Goal: Transaction & Acquisition: Purchase product/service

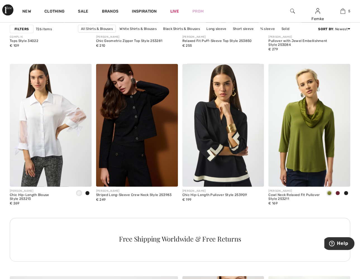
scroll to position [1030, 0]
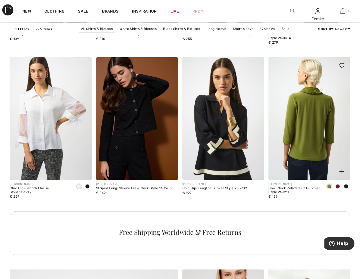
click at [309, 106] on img at bounding box center [310, 118] width 82 height 123
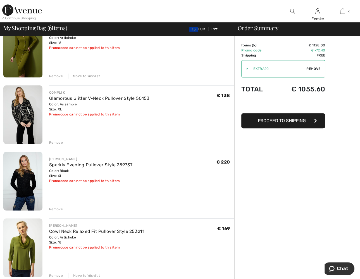
scroll to position [191, 0]
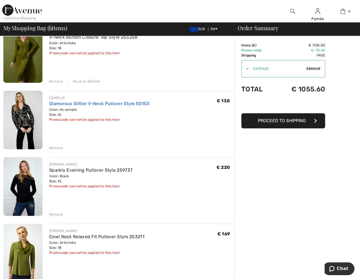
click at [67, 103] on link "Glamorous Glitter V-Neck Pullover Style 50153" at bounding box center [99, 103] width 101 height 5
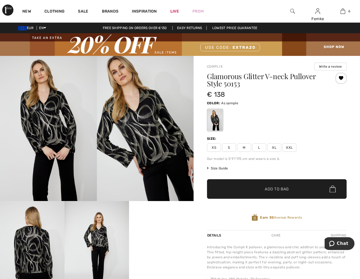
click at [143, 121] on img at bounding box center [145, 128] width 97 height 145
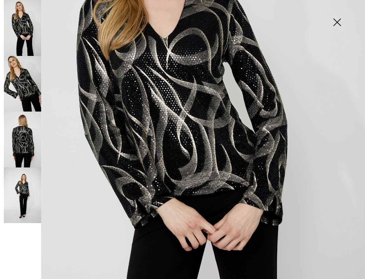
scroll to position [141, 0]
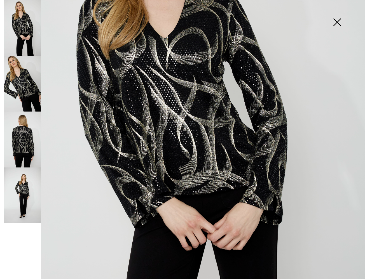
click at [21, 192] on img at bounding box center [22, 195] width 37 height 56
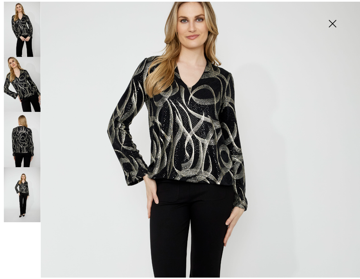
scroll to position [71, 0]
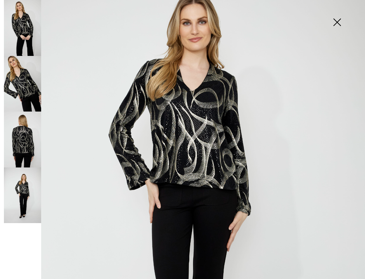
click at [19, 133] on img at bounding box center [22, 140] width 37 height 56
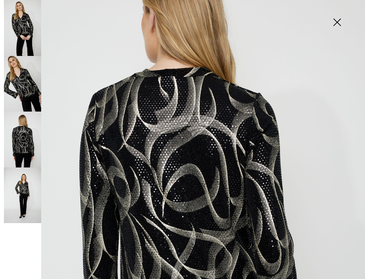
click at [15, 24] on img at bounding box center [22, 28] width 37 height 56
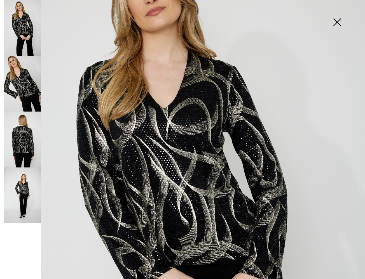
click at [340, 22] on img at bounding box center [337, 22] width 28 height 29
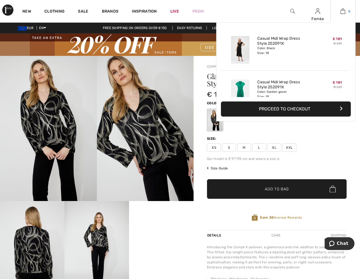
click at [341, 8] on img at bounding box center [343, 11] width 5 height 7
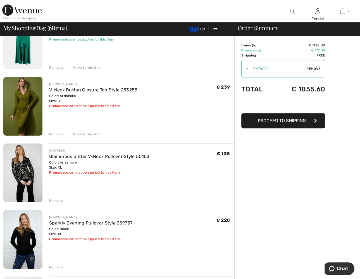
scroll to position [139, 0]
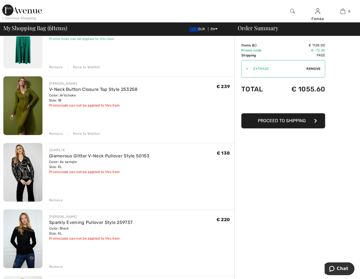
click at [54, 200] on div "Remove" at bounding box center [56, 200] width 14 height 5
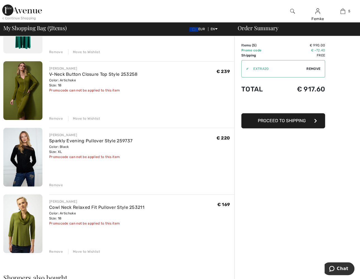
scroll to position [154, 0]
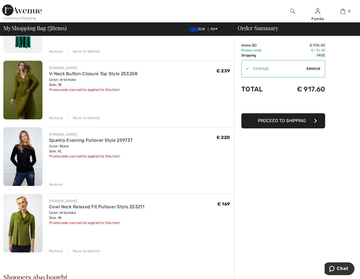
click at [23, 156] on img at bounding box center [22, 156] width 39 height 59
click at [55, 184] on div "Remove" at bounding box center [56, 184] width 14 height 5
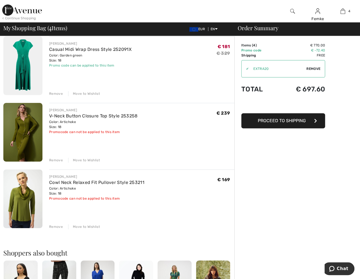
scroll to position [113, 0]
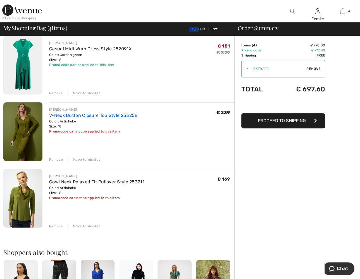
click at [71, 115] on link "V-Neck Button Closure Top Style 253258" at bounding box center [93, 115] width 88 height 5
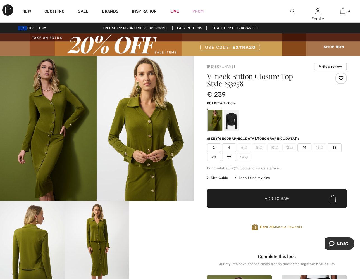
click at [340, 76] on div at bounding box center [341, 78] width 11 height 11
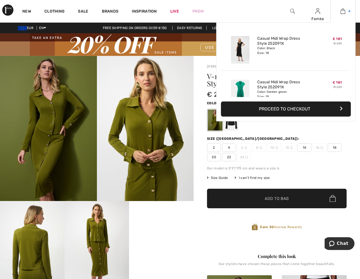
click at [346, 11] on link "4" at bounding box center [343, 11] width 25 height 7
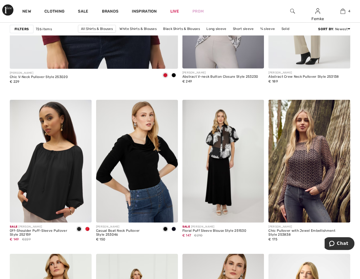
scroll to position [1528, 0]
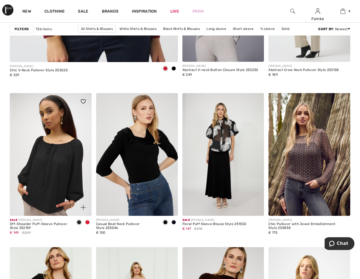
click at [42, 162] on img at bounding box center [51, 154] width 82 height 123
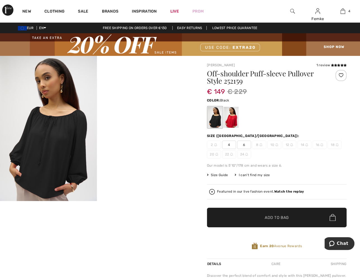
click at [141, 104] on video "Your browser does not support the video tag." at bounding box center [145, 80] width 97 height 48
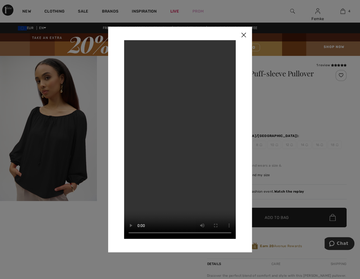
click at [242, 35] on img at bounding box center [243, 35] width 17 height 17
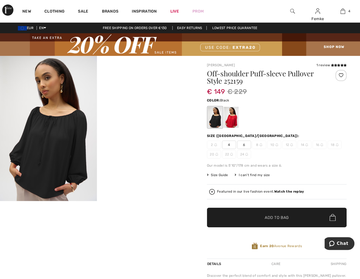
click at [64, 134] on img at bounding box center [48, 128] width 97 height 145
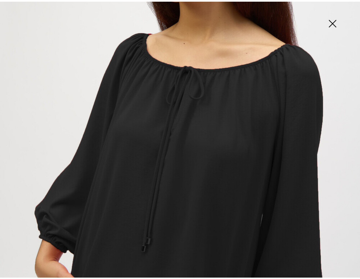
scroll to position [161, 0]
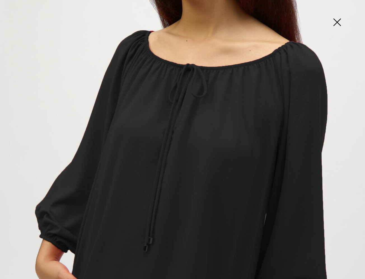
click at [332, 21] on img at bounding box center [337, 22] width 28 height 29
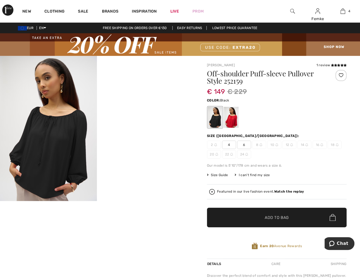
click at [340, 73] on div at bounding box center [341, 75] width 11 height 11
click at [233, 117] on div at bounding box center [231, 117] width 15 height 21
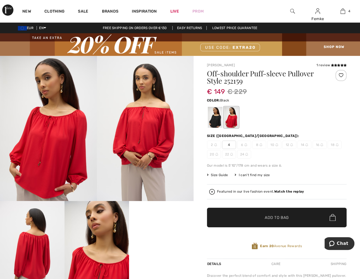
click at [210, 117] on div at bounding box center [215, 117] width 15 height 21
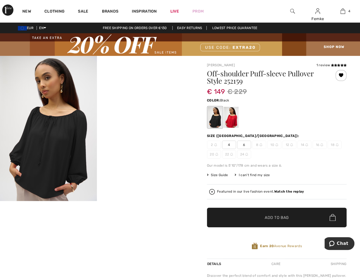
click at [247, 174] on div "I can't find my size" at bounding box center [252, 174] width 35 height 5
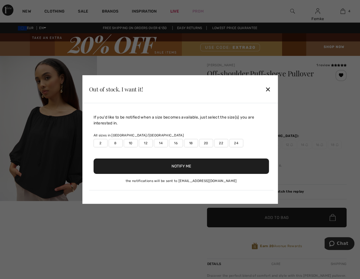
click at [188, 141] on label "18" at bounding box center [191, 143] width 14 height 8
click at [179, 165] on button "Notify Me" at bounding box center [182, 166] width 176 height 15
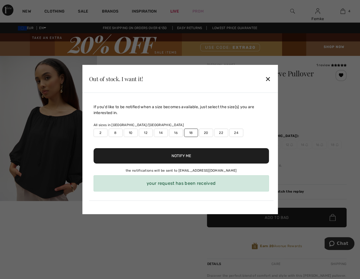
click at [266, 78] on div "✕" at bounding box center [268, 79] width 6 height 12
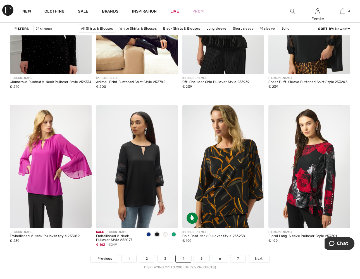
scroll to position [2195, 0]
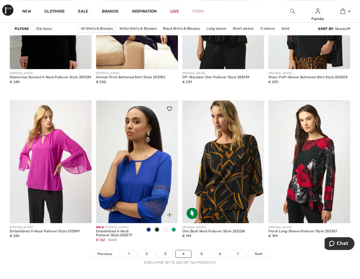
click at [138, 167] on img at bounding box center [137, 161] width 82 height 123
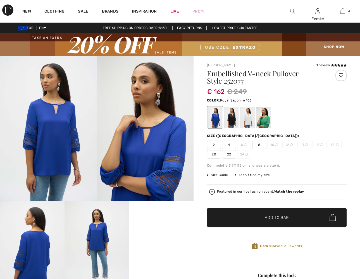
click at [215, 118] on div at bounding box center [215, 117] width 15 height 21
click at [231, 117] on div at bounding box center [231, 117] width 15 height 21
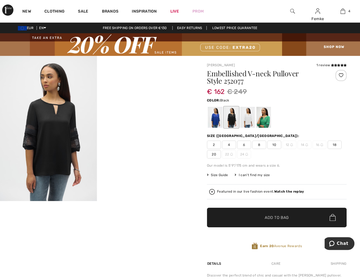
click at [342, 74] on div at bounding box center [341, 75] width 11 height 11
click at [332, 145] on span "18" at bounding box center [335, 145] width 14 height 8
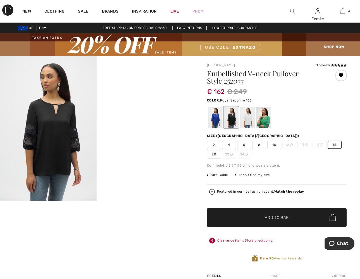
click at [214, 121] on div at bounding box center [215, 117] width 15 height 21
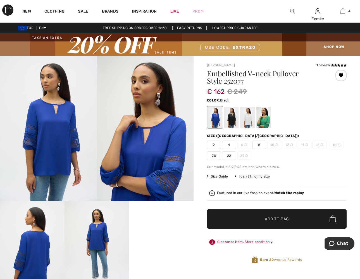
click at [229, 118] on div at bounding box center [231, 117] width 15 height 21
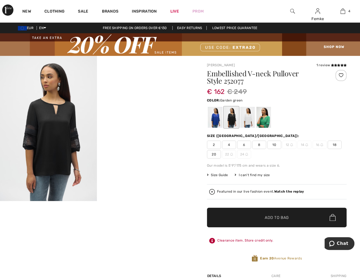
click at [266, 114] on div at bounding box center [264, 117] width 15 height 21
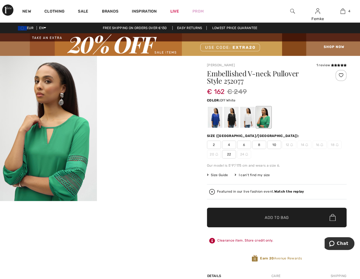
click at [249, 115] on div at bounding box center [247, 117] width 15 height 21
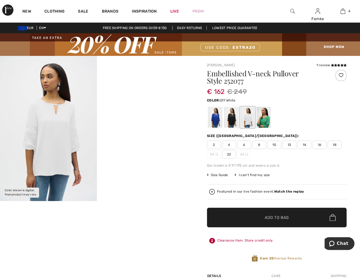
click at [39, 120] on img at bounding box center [48, 128] width 97 height 145
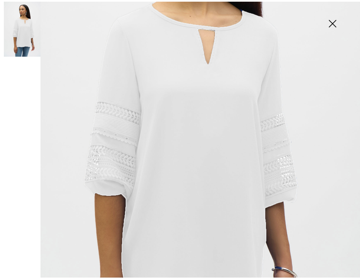
scroll to position [160, 0]
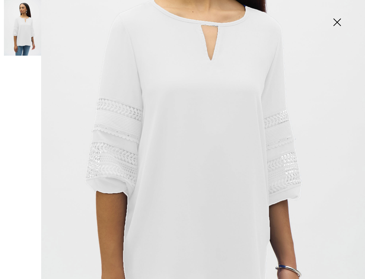
click at [338, 25] on img at bounding box center [337, 22] width 28 height 29
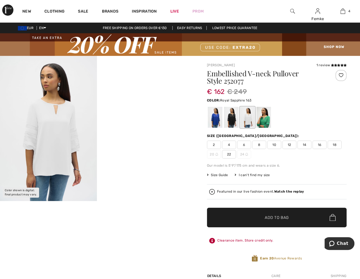
click at [216, 117] on div at bounding box center [215, 117] width 15 height 21
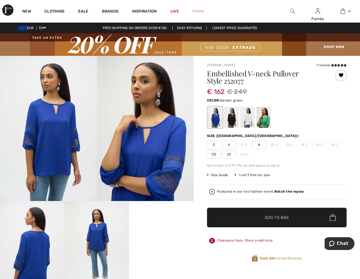
click at [261, 120] on div at bounding box center [264, 117] width 15 height 21
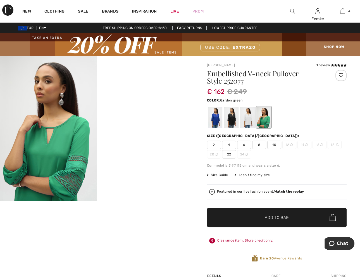
click at [342, 74] on div at bounding box center [341, 75] width 11 height 11
click at [339, 76] on div at bounding box center [341, 75] width 11 height 11
click at [247, 175] on div "I can't find my size" at bounding box center [252, 174] width 35 height 5
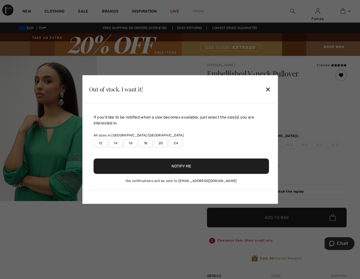
click at [148, 143] on label "18" at bounding box center [146, 143] width 14 height 8
click at [161, 169] on button "Notify Me" at bounding box center [182, 166] width 176 height 15
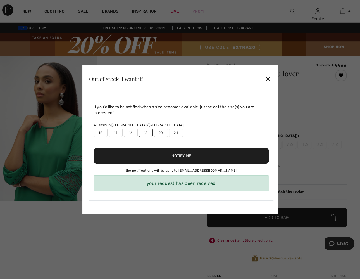
click at [265, 76] on div "✕" at bounding box center [268, 79] width 6 height 12
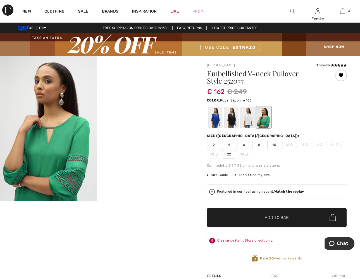
click at [216, 119] on div at bounding box center [215, 117] width 15 height 21
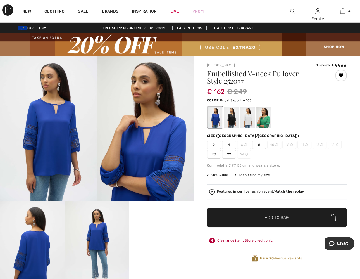
click at [242, 172] on div "I can't find my size" at bounding box center [252, 174] width 35 height 5
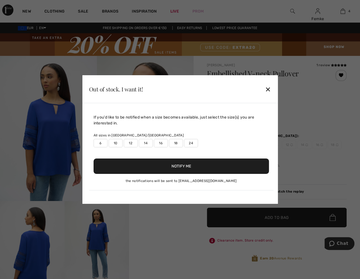
click at [173, 142] on label "18" at bounding box center [176, 143] width 14 height 8
click at [173, 168] on button "Notify Me" at bounding box center [182, 166] width 176 height 15
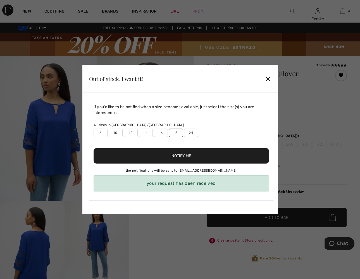
click at [268, 81] on div "✕" at bounding box center [268, 79] width 6 height 12
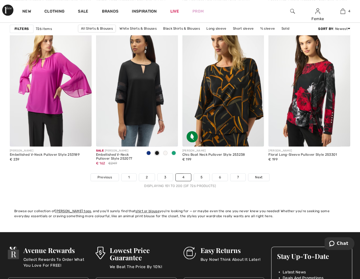
scroll to position [2278, 0]
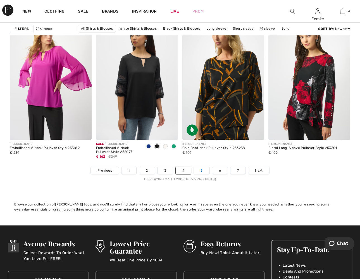
click at [200, 170] on link "5" at bounding box center [201, 170] width 15 height 7
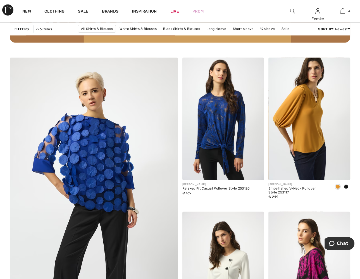
scroll to position [1257, 0]
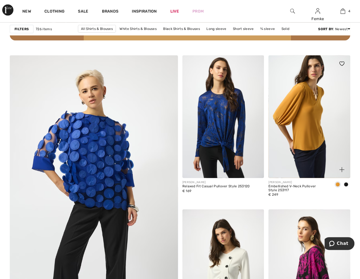
click at [342, 155] on div at bounding box center [338, 166] width 23 height 23
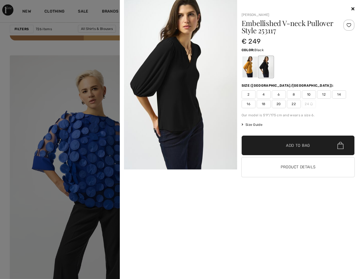
click at [319, 117] on div "Our model is 5'9"/175 cm and wears a size 6." at bounding box center [298, 115] width 113 height 5
click at [207, 79] on img at bounding box center [180, 84] width 113 height 169
click at [191, 77] on img at bounding box center [180, 84] width 113 height 169
click at [248, 71] on div at bounding box center [249, 66] width 15 height 21
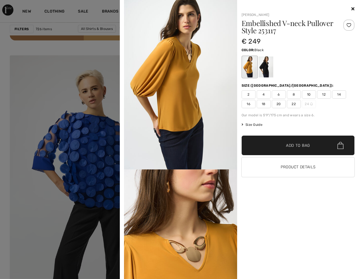
click at [267, 67] on div at bounding box center [266, 66] width 15 height 21
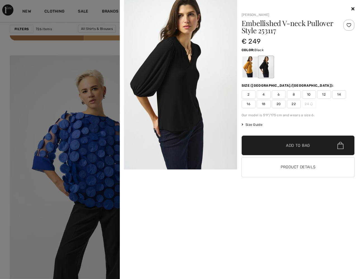
click at [181, 75] on img at bounding box center [180, 84] width 113 height 169
click at [349, 23] on div at bounding box center [349, 25] width 11 height 11
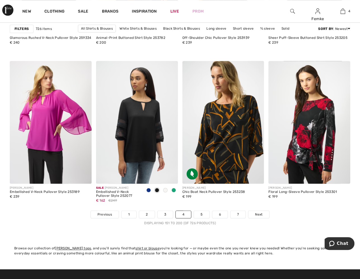
scroll to position [2241, 0]
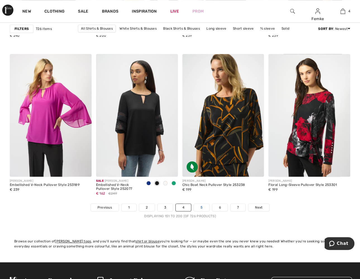
click at [200, 207] on link "5" at bounding box center [201, 207] width 15 height 7
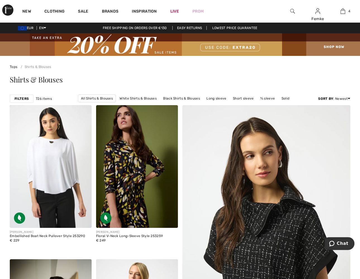
drag, startPoint x: 361, startPoint y: 30, endPoint x: 0, endPoint y: 9, distance: 361.2
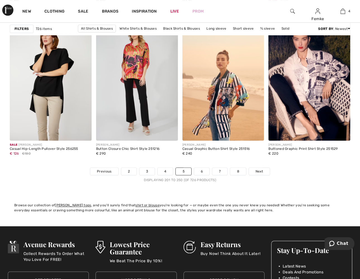
scroll to position [2293, 0]
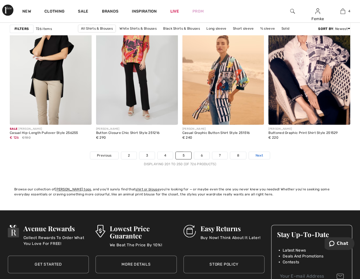
click at [261, 153] on span "Next" at bounding box center [260, 155] width 8 height 5
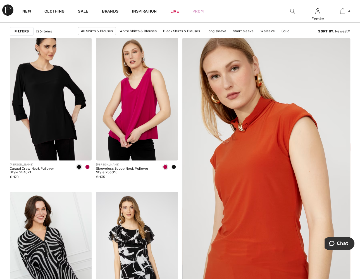
scroll to position [72, 0]
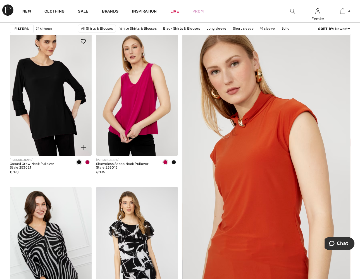
click at [48, 92] on img at bounding box center [51, 94] width 82 height 123
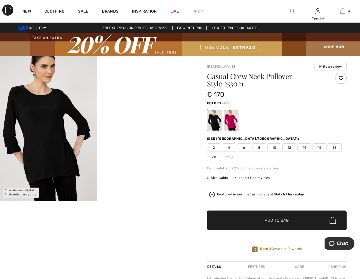
click at [46, 105] on img at bounding box center [48, 128] width 97 height 145
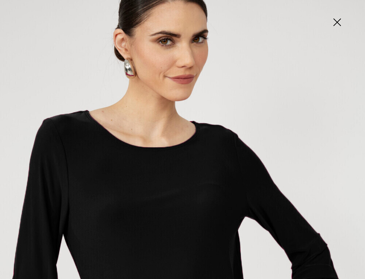
click at [335, 22] on img at bounding box center [337, 22] width 28 height 29
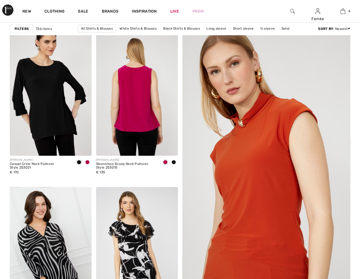
scroll to position [72, 0]
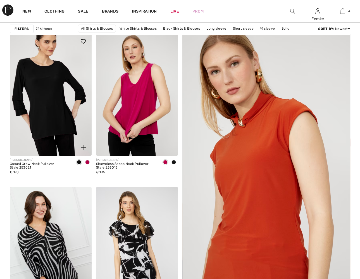
click at [35, 92] on img at bounding box center [51, 94] width 82 height 123
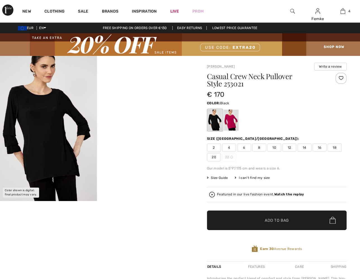
click at [341, 76] on div at bounding box center [341, 78] width 11 height 11
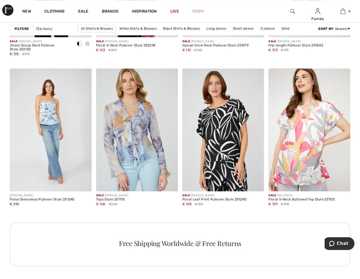
scroll to position [508, 0]
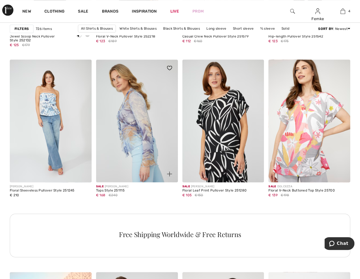
click at [144, 105] on img at bounding box center [137, 121] width 82 height 123
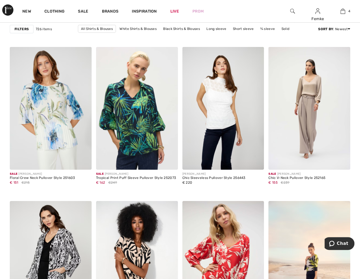
scroll to position [1604, 0]
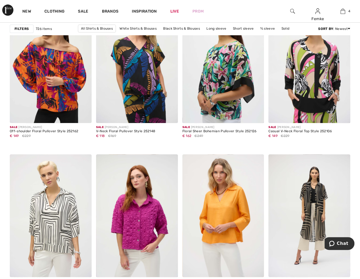
scroll to position [1978, 0]
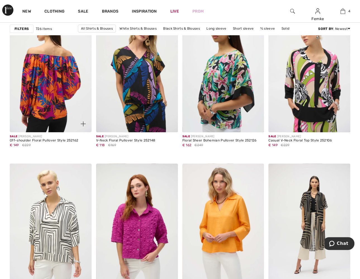
click at [60, 96] on img at bounding box center [51, 71] width 82 height 123
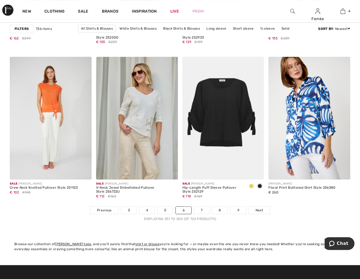
scroll to position [2241, 0]
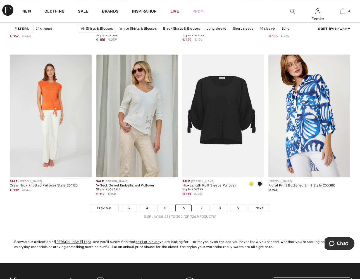
click at [201, 204] on link "7" at bounding box center [201, 207] width 15 height 7
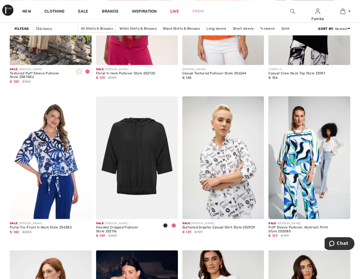
scroll to position [842, 0]
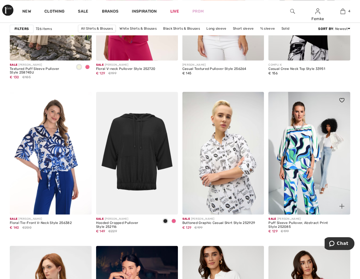
click at [341, 110] on div at bounding box center [338, 103] width 23 height 23
click at [341, 110] on div "Added to Wishlist" at bounding box center [338, 103] width 23 height 23
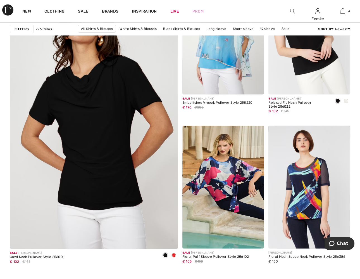
scroll to position [1339, 0]
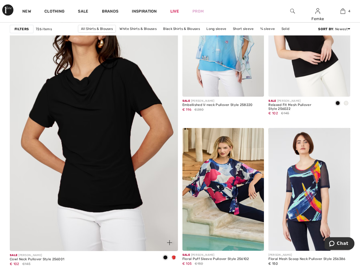
click at [106, 123] on img at bounding box center [94, 125] width 202 height 303
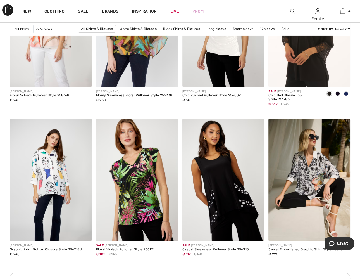
scroll to position [1663, 0]
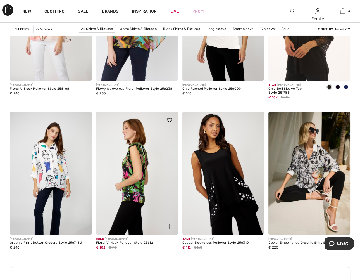
click at [134, 154] on img at bounding box center [137, 173] width 82 height 123
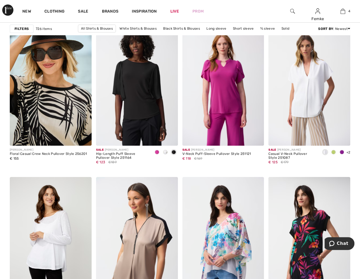
scroll to position [1967, 0]
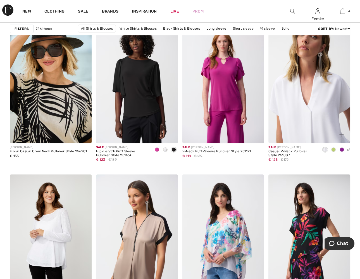
click at [317, 100] on img at bounding box center [310, 81] width 82 height 123
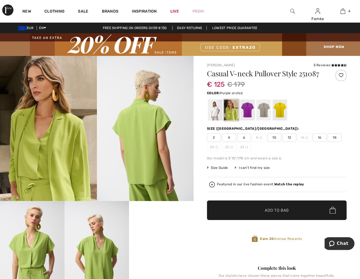
click at [246, 113] on div at bounding box center [247, 110] width 15 height 21
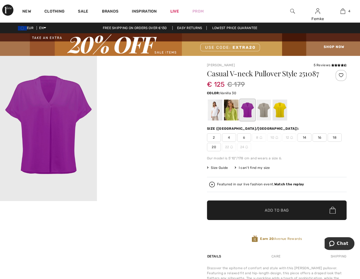
click at [212, 109] on div at bounding box center [215, 110] width 15 height 21
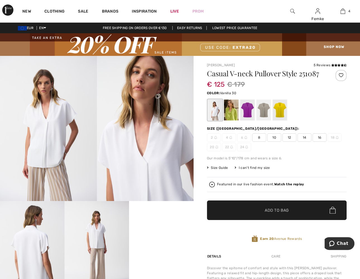
click at [218, 167] on span "Size Guide" at bounding box center [217, 167] width 21 height 5
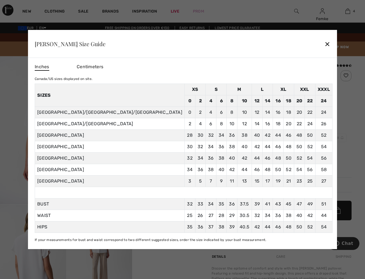
click at [324, 42] on div "✕" at bounding box center [327, 44] width 6 height 12
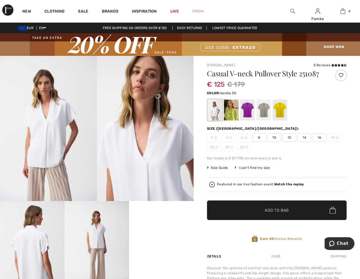
click at [212, 167] on span "Size Guide" at bounding box center [217, 167] width 21 height 5
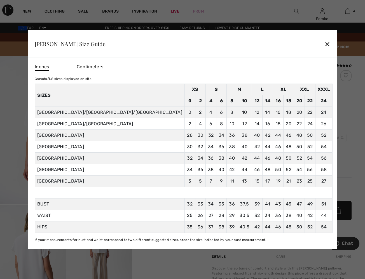
click at [283, 133] on td "46" at bounding box center [288, 135] width 11 height 11
click at [324, 42] on div "✕" at bounding box center [327, 44] width 6 height 12
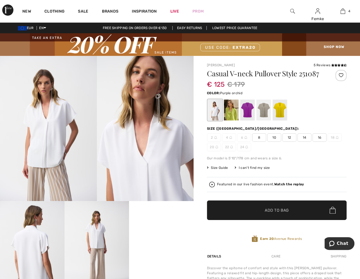
click at [248, 109] on div at bounding box center [247, 110] width 15 height 21
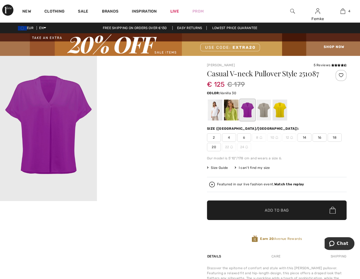
click at [218, 111] on div at bounding box center [215, 110] width 15 height 21
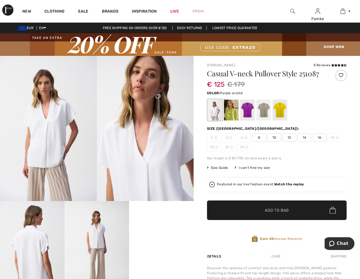
click at [250, 112] on div at bounding box center [247, 110] width 15 height 21
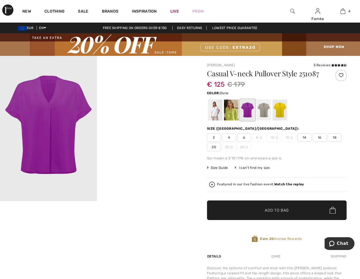
click at [261, 111] on div at bounding box center [264, 110] width 15 height 21
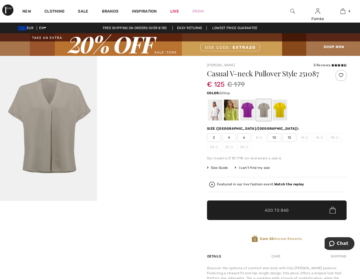
click at [278, 111] on div at bounding box center [280, 110] width 15 height 21
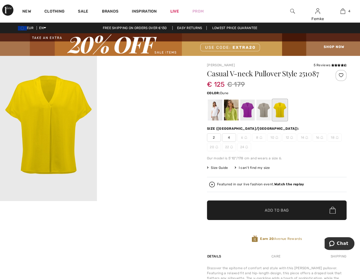
click at [263, 113] on div at bounding box center [264, 110] width 15 height 21
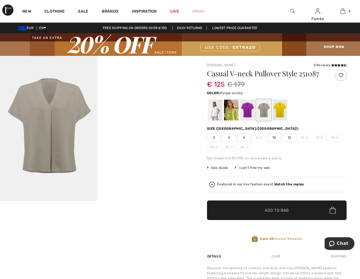
click at [252, 113] on div at bounding box center [247, 110] width 15 height 21
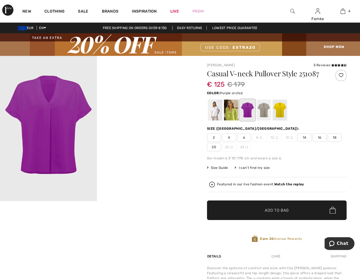
click at [340, 74] on div at bounding box center [341, 75] width 11 height 11
click at [233, 113] on div at bounding box center [231, 110] width 15 height 21
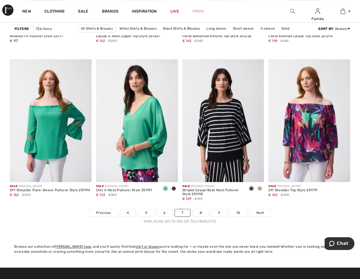
scroll to position [2238, 0]
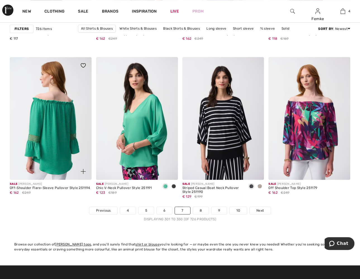
click at [45, 143] on img at bounding box center [51, 118] width 82 height 123
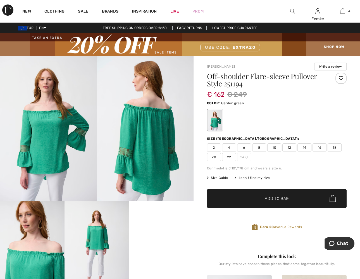
click at [152, 233] on video "Your browser does not support the video tag." at bounding box center [161, 217] width 65 height 32
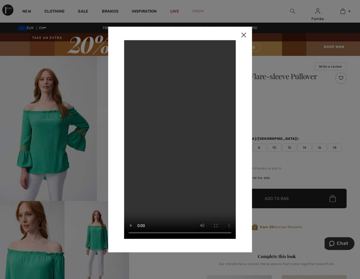
click at [243, 34] on img at bounding box center [243, 35] width 17 height 17
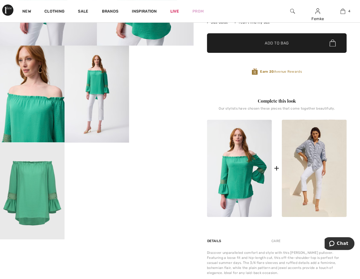
scroll to position [156, 0]
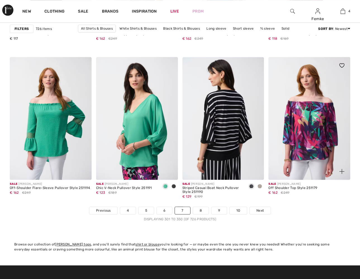
scroll to position [2238, 0]
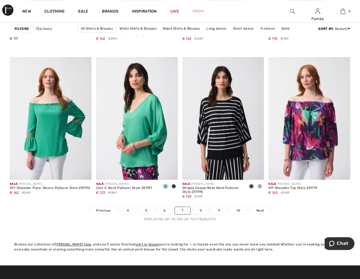
click at [204, 210] on link "8" at bounding box center [201, 210] width 16 height 7
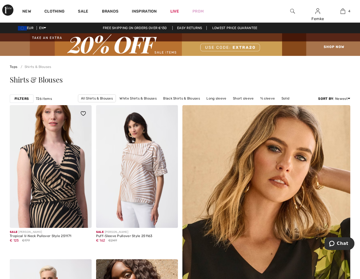
click at [66, 160] on img at bounding box center [51, 166] width 82 height 123
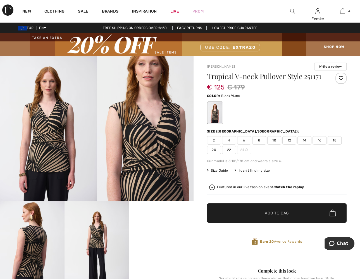
click at [130, 157] on img at bounding box center [145, 128] width 97 height 145
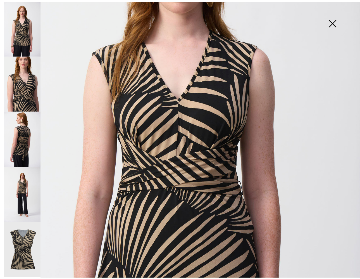
scroll to position [144, 0]
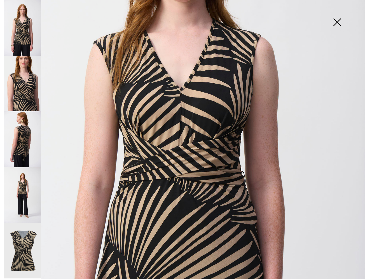
click at [18, 237] on img at bounding box center [22, 251] width 37 height 56
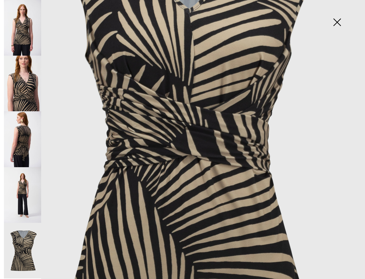
click at [22, 135] on img at bounding box center [22, 139] width 37 height 56
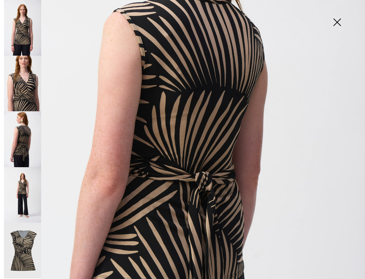
click at [23, 190] on img at bounding box center [22, 195] width 37 height 56
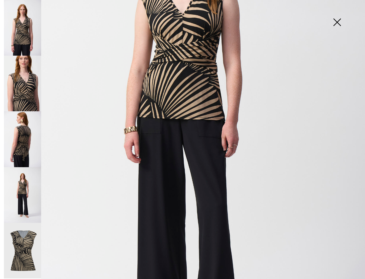
click at [337, 24] on img at bounding box center [337, 22] width 28 height 29
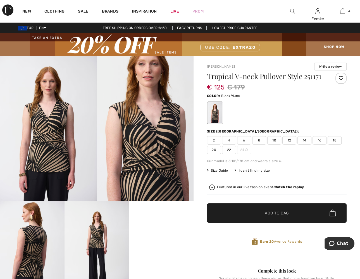
click at [342, 77] on div at bounding box center [341, 78] width 11 height 11
click at [152, 233] on video "Your browser does not support the video tag." at bounding box center [161, 217] width 65 height 32
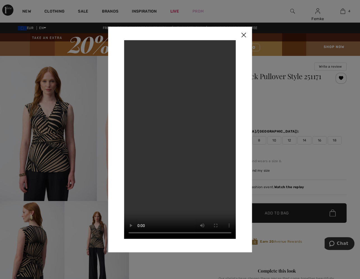
click at [246, 38] on img at bounding box center [243, 35] width 17 height 17
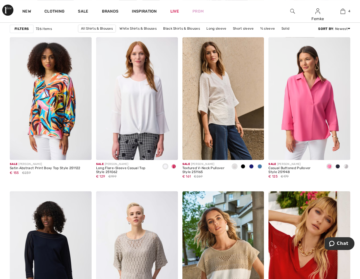
scroll to position [2109, 0]
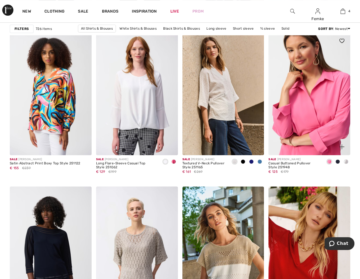
click at [299, 104] on img at bounding box center [310, 93] width 82 height 123
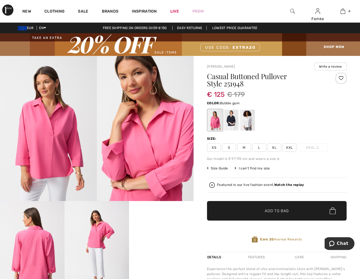
click at [58, 141] on img at bounding box center [48, 128] width 97 height 145
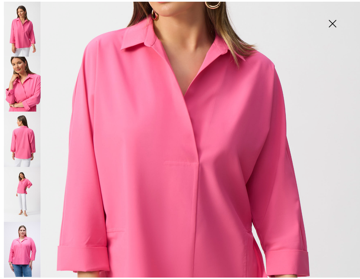
scroll to position [126, 0]
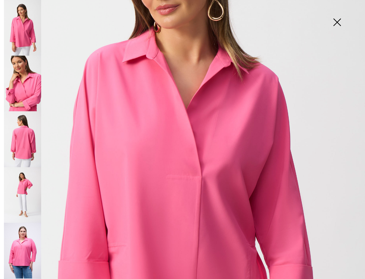
click at [21, 178] on img at bounding box center [22, 195] width 37 height 56
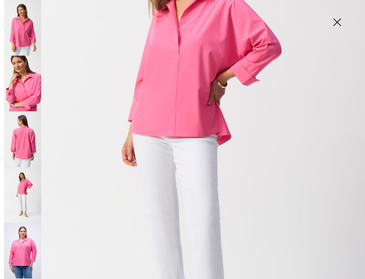
click at [21, 236] on img at bounding box center [22, 251] width 37 height 56
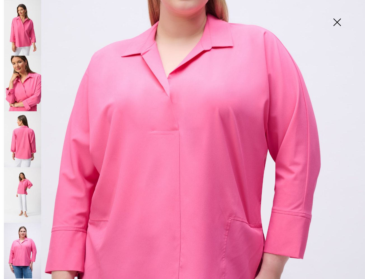
click at [335, 24] on img at bounding box center [337, 22] width 28 height 29
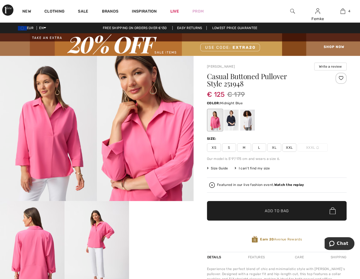
click at [231, 120] on div at bounding box center [231, 120] width 15 height 21
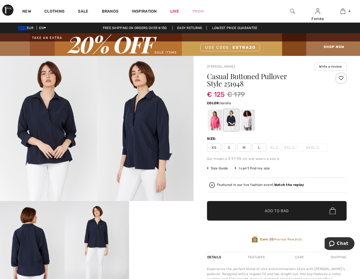
click at [247, 120] on div at bounding box center [247, 120] width 15 height 21
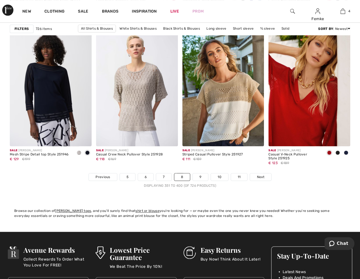
scroll to position [2274, 0]
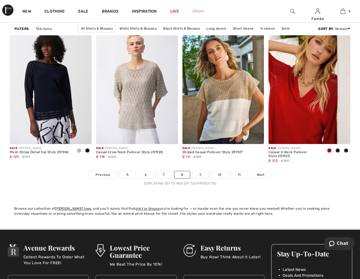
click at [200, 175] on link "9" at bounding box center [200, 174] width 15 height 7
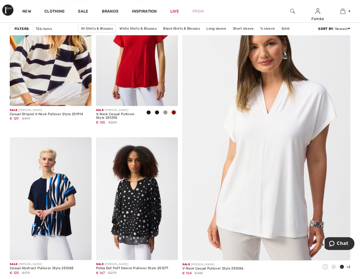
scroll to position [120, 0]
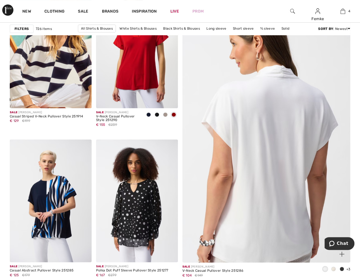
click at [278, 99] on img at bounding box center [267, 136] width 202 height 303
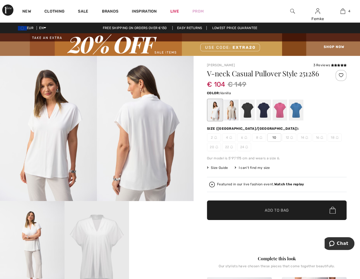
click at [343, 74] on div at bounding box center [341, 75] width 11 height 11
click at [231, 114] on div at bounding box center [231, 110] width 15 height 21
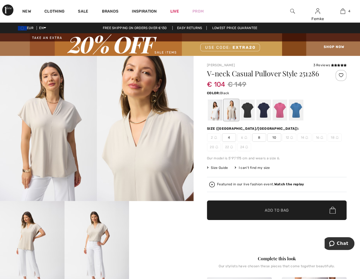
click at [246, 112] on div at bounding box center [247, 110] width 15 height 21
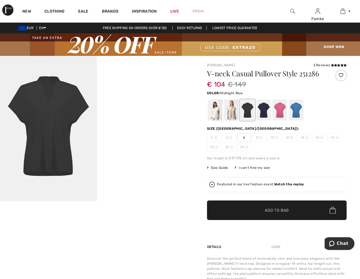
click at [261, 111] on div at bounding box center [264, 110] width 15 height 21
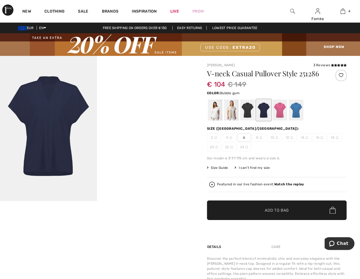
click at [281, 109] on div at bounding box center [280, 110] width 15 height 21
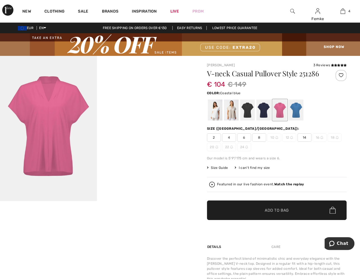
click at [296, 108] on div at bounding box center [296, 110] width 15 height 21
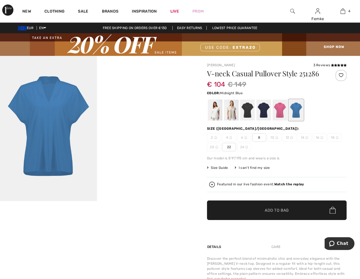
click at [267, 107] on div at bounding box center [264, 110] width 15 height 21
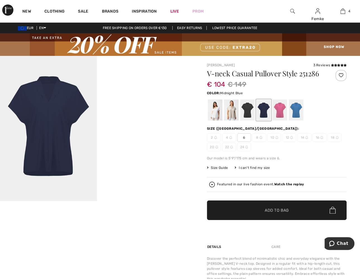
click at [246, 166] on div "I can't find my size" at bounding box center [252, 167] width 35 height 5
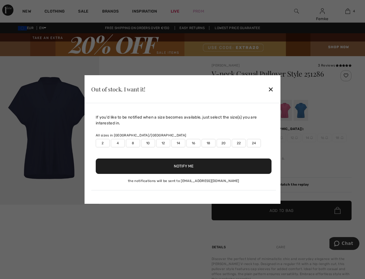
click at [206, 145] on label "18" at bounding box center [208, 143] width 14 height 8
click at [200, 168] on button "Notify Me" at bounding box center [184, 166] width 176 height 15
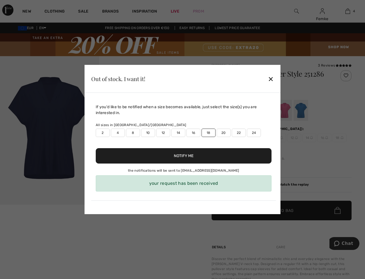
click at [266, 81] on div "Out of stock. I want it! ✕" at bounding box center [182, 79] width 196 height 28
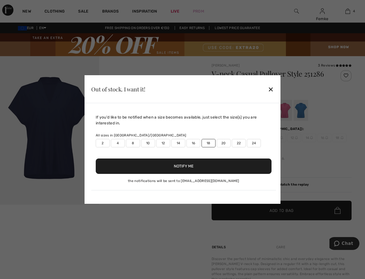
click at [137, 160] on button "Notify Me" at bounding box center [184, 166] width 176 height 15
click at [270, 86] on div "✕" at bounding box center [271, 89] width 6 height 12
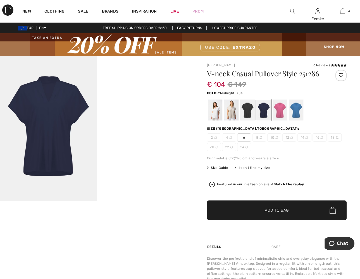
click at [342, 75] on div at bounding box center [341, 75] width 11 height 11
click at [341, 74] on div at bounding box center [341, 75] width 11 height 11
click at [335, 65] on icon at bounding box center [335, 65] width 3 height 3
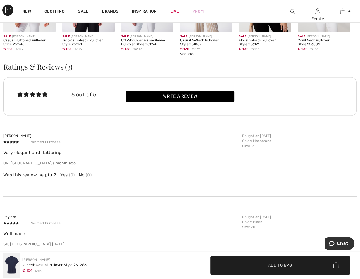
scroll to position [724, 0]
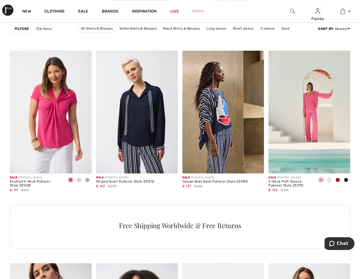
scroll to position [519, 0]
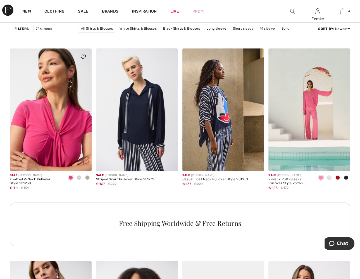
click at [47, 103] on img at bounding box center [51, 109] width 82 height 123
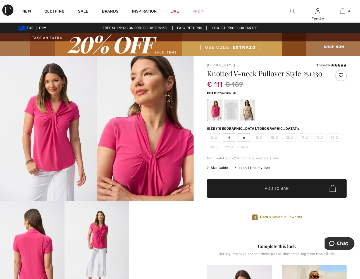
click at [234, 117] on div at bounding box center [231, 110] width 15 height 21
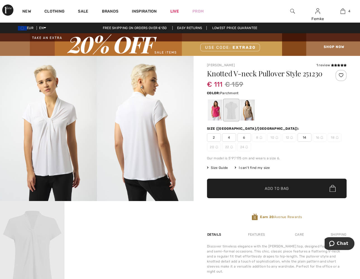
click at [249, 118] on div at bounding box center [247, 110] width 15 height 21
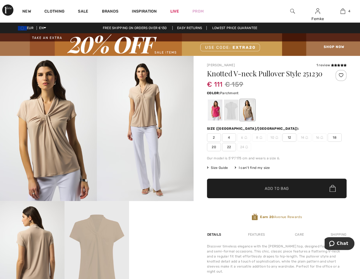
click at [340, 74] on div at bounding box center [341, 75] width 11 height 11
click at [334, 142] on span "18" at bounding box center [335, 137] width 14 height 8
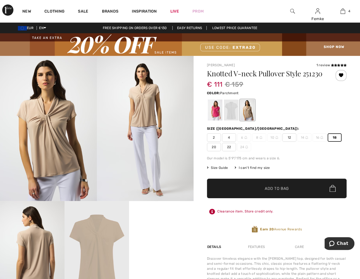
click at [265, 198] on span "✔ Added to Bag Add to Bag" at bounding box center [277, 189] width 140 height 20
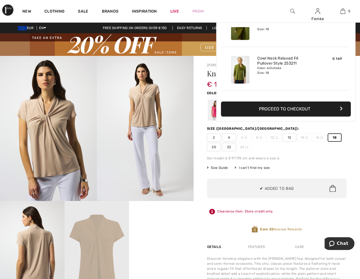
scroll to position [148, 0]
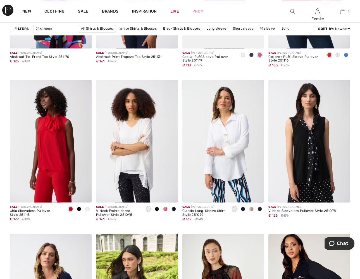
scroll to position [861, 0]
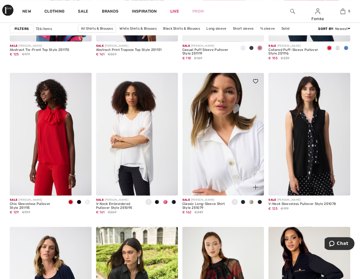
click at [230, 131] on img at bounding box center [224, 134] width 82 height 123
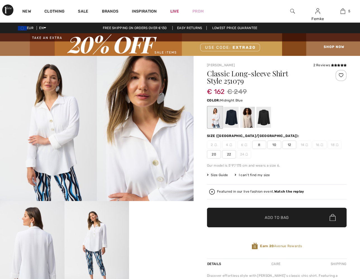
click at [232, 119] on div at bounding box center [231, 117] width 15 height 21
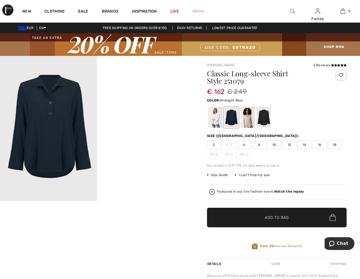
click at [335, 145] on span "18" at bounding box center [335, 145] width 14 height 8
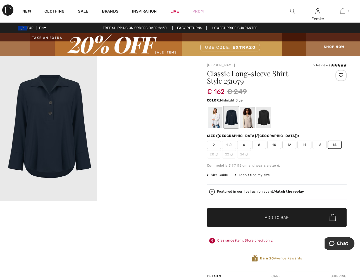
click at [341, 75] on div at bounding box center [341, 75] width 11 height 11
click at [272, 214] on span "Add to Bag" at bounding box center [277, 217] width 24 height 6
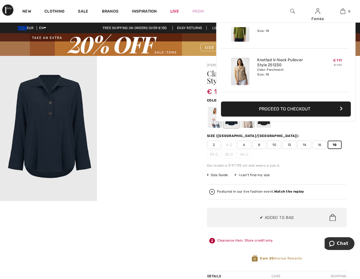
scroll to position [191, 0]
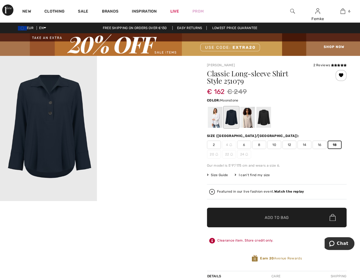
click at [247, 121] on div at bounding box center [247, 117] width 15 height 21
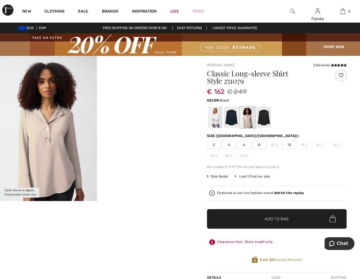
click at [264, 117] on div at bounding box center [264, 117] width 15 height 21
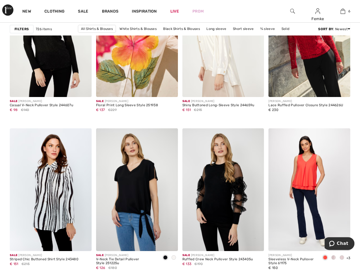
scroll to position [1649, 0]
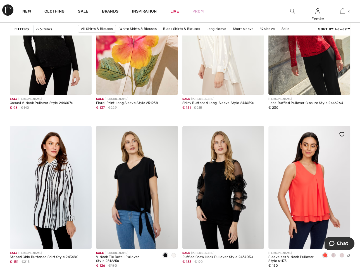
click at [302, 186] on img at bounding box center [310, 187] width 82 height 123
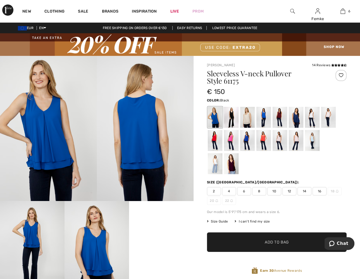
click at [229, 115] on div at bounding box center [231, 117] width 15 height 21
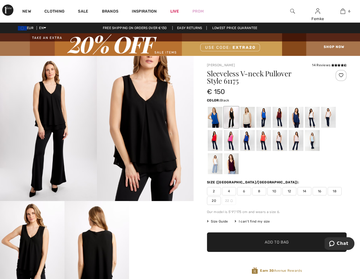
click at [341, 74] on div at bounding box center [341, 75] width 11 height 11
click at [249, 117] on div at bounding box center [247, 117] width 15 height 21
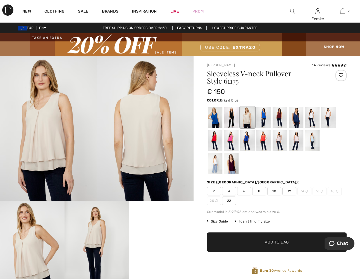
click at [266, 118] on div at bounding box center [264, 117] width 15 height 21
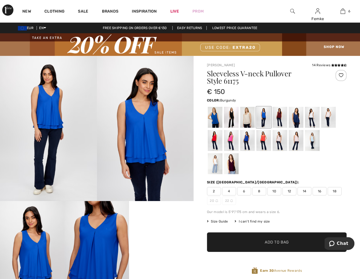
click at [281, 117] on div at bounding box center [280, 117] width 15 height 21
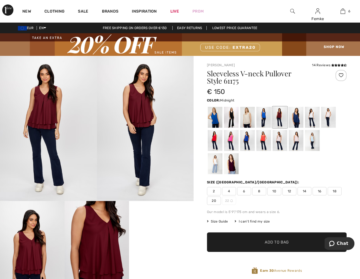
click at [298, 116] on div at bounding box center [296, 117] width 15 height 21
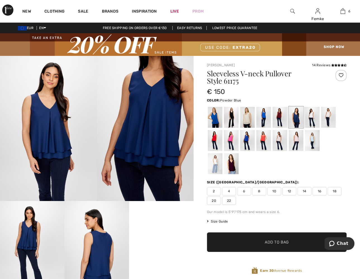
click at [311, 138] on div at bounding box center [312, 140] width 15 height 21
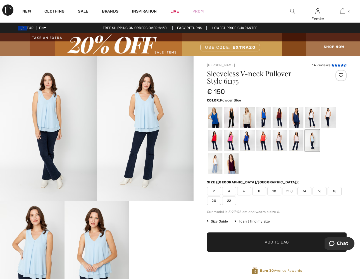
click at [335, 65] on icon at bounding box center [336, 65] width 3 height 3
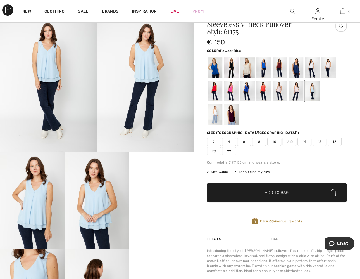
scroll to position [43, 0]
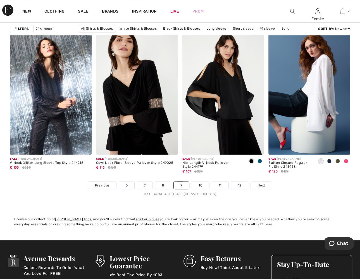
scroll to position [2311, 0]
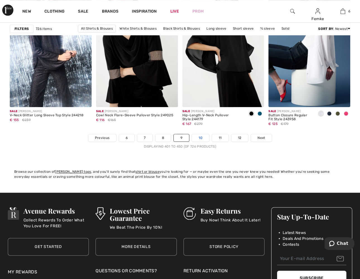
click at [201, 137] on link "10" at bounding box center [200, 137] width 17 height 7
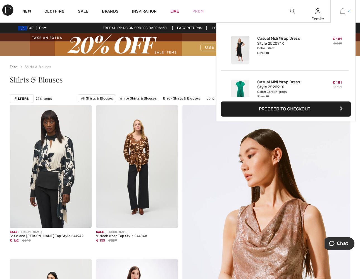
click at [345, 11] on img at bounding box center [343, 11] width 5 height 7
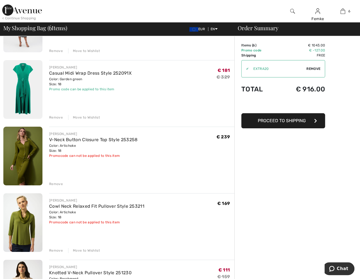
scroll to position [89, 0]
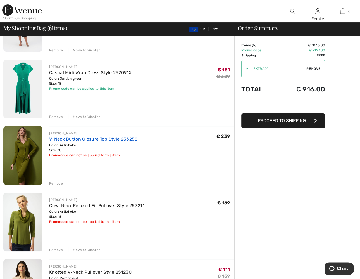
click at [76, 140] on link "V-Neck Button Closure Top Style 253258" at bounding box center [93, 138] width 88 height 5
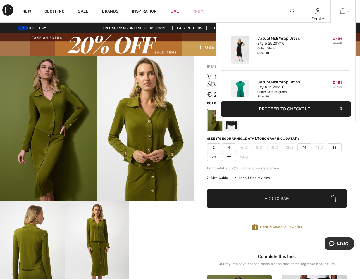
click at [343, 11] on img at bounding box center [343, 11] width 5 height 7
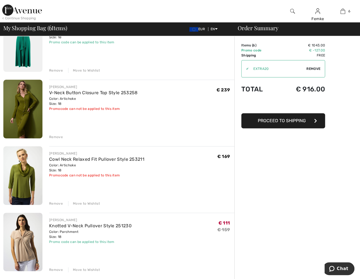
scroll to position [136, 0]
click at [51, 136] on div "Remove" at bounding box center [56, 136] width 14 height 5
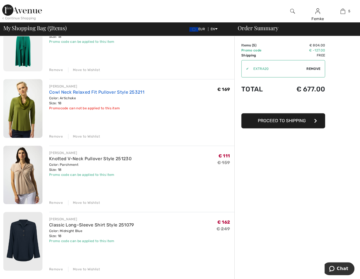
click at [70, 93] on link "Cowl Neck Relaxed Fit Pullover Style 253211" at bounding box center [96, 91] width 95 height 5
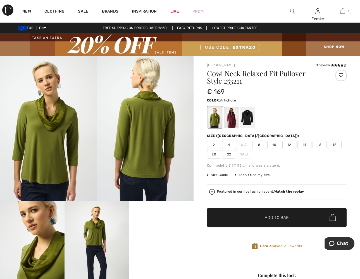
click at [341, 75] on div at bounding box center [341, 75] width 11 height 11
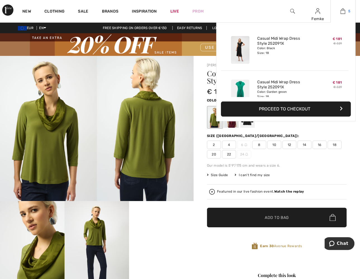
click at [343, 10] on img at bounding box center [343, 11] width 5 height 7
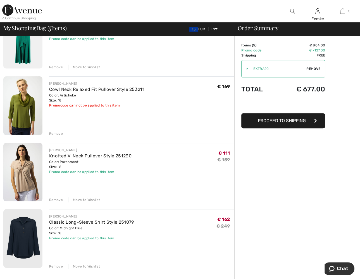
scroll to position [145, 0]
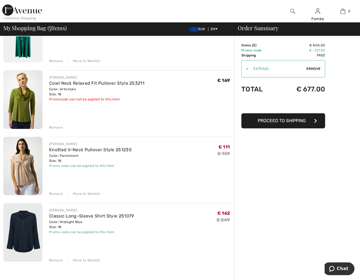
click at [58, 128] on div "Remove" at bounding box center [56, 127] width 14 height 5
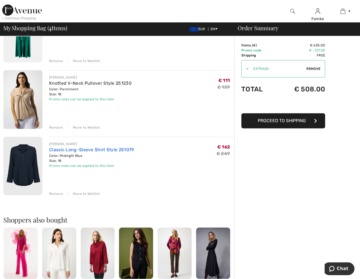
click at [80, 150] on link "Classic Long-Sleeve Shirt Style 251079" at bounding box center [91, 149] width 85 height 5
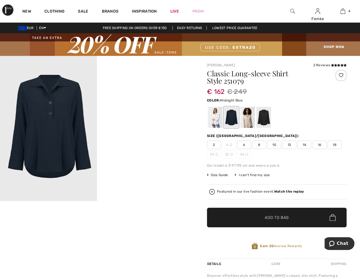
click at [341, 74] on div at bounding box center [341, 75] width 11 height 11
click at [267, 122] on div at bounding box center [264, 117] width 15 height 21
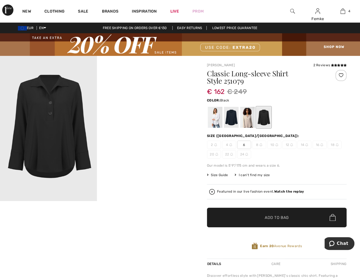
click at [340, 74] on div at bounding box center [341, 75] width 11 height 11
click at [341, 73] on div at bounding box center [341, 75] width 11 height 11
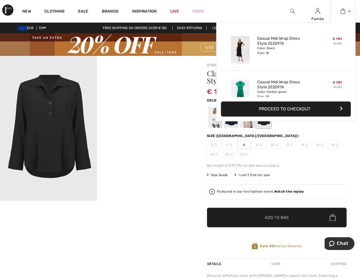
click at [343, 10] on img at bounding box center [343, 11] width 5 height 7
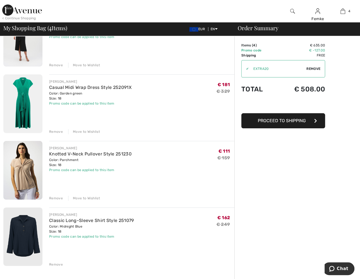
scroll to position [73, 0]
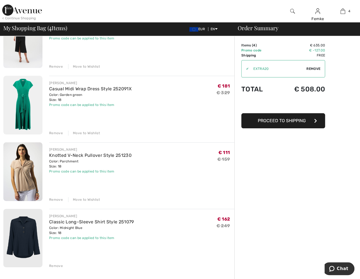
click at [286, 121] on span "Proceed to Shipping" at bounding box center [282, 120] width 48 height 5
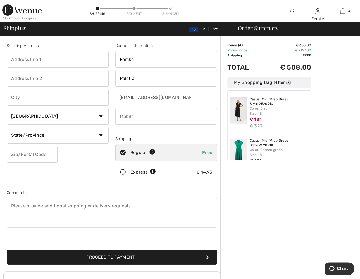
click at [42, 59] on input "text" at bounding box center [58, 59] width 102 height 17
type input "Dunantstraat"
type input "1037"
type input "Zoetermeer"
select select "NL"
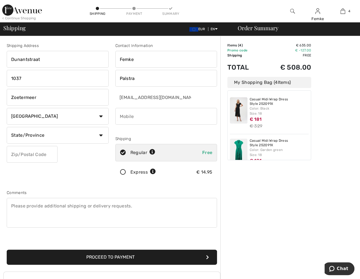
type input "2713TL"
type input "0621879004"
click at [36, 80] on input "1037" at bounding box center [58, 78] width 102 height 17
type input "1"
type input "1037"
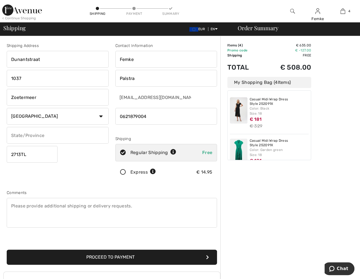
click at [88, 176] on div "Shipping Address Dunantstraat 1037 Zoetermeer Country Canada United States Afgh…" at bounding box center [57, 113] width 109 height 140
click at [48, 100] on input "Zoetermeer" at bounding box center [58, 97] width 102 height 17
drag, startPoint x: 41, startPoint y: 98, endPoint x: 7, endPoint y: 96, distance: 34.1
click at [7, 96] on input "Zoetermeer" at bounding box center [58, 97] width 102 height 17
type input "Zoetermeer"
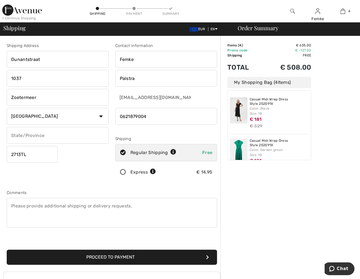
click at [89, 159] on div "Shipping Address Dunantstraat 1037 Zoetermeer Country Canada United States Afgh…" at bounding box center [57, 113] width 109 height 140
click at [100, 116] on select "Country Canada United States Afghanistan Aland Islands Albania Algeria American…" at bounding box center [58, 116] width 102 height 17
click at [49, 136] on input "text" at bounding box center [58, 135] width 102 height 17
click at [25, 156] on input "2713TL" at bounding box center [32, 154] width 51 height 17
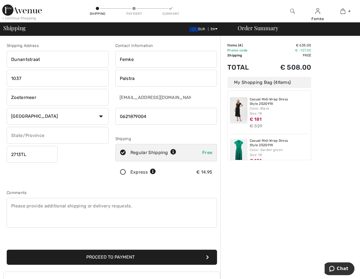
click at [20, 153] on input "2713TL" at bounding box center [32, 154] width 51 height 17
type input "2713TL"
click at [32, 155] on input "2713TL" at bounding box center [32, 154] width 51 height 17
click at [155, 194] on div "Comments" at bounding box center [112, 193] width 211 height 6
click at [173, 151] on icon at bounding box center [174, 152] width 6 height 6
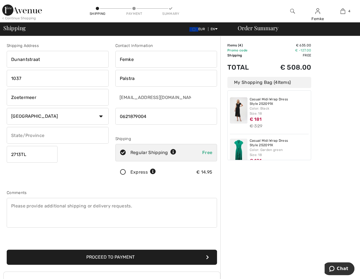
click at [172, 151] on icon at bounding box center [174, 152] width 6 height 6
radio input "true"
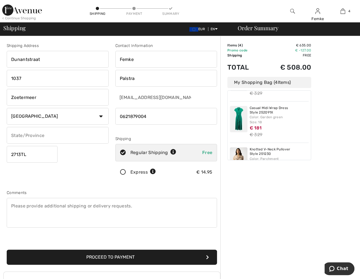
scroll to position [32, 0]
click at [178, 255] on button "Proceed to Payment" at bounding box center [112, 257] width 211 height 15
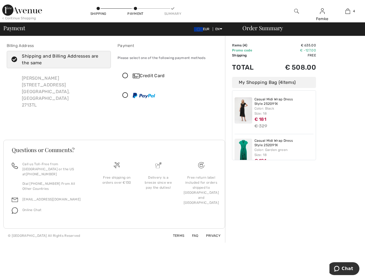
click at [126, 74] on icon at bounding box center [125, 76] width 15 height 6
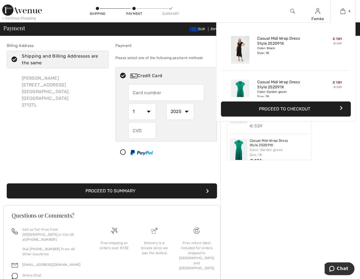
click at [342, 11] on img at bounding box center [343, 11] width 5 height 7
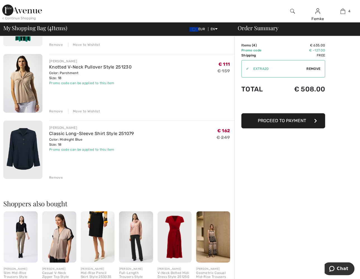
scroll to position [162, 0]
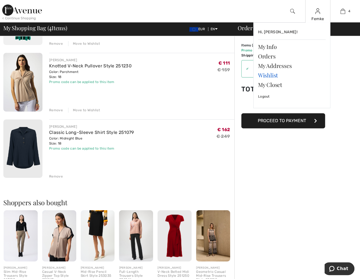
click at [271, 75] on link "Wishlist" at bounding box center [292, 75] width 68 height 10
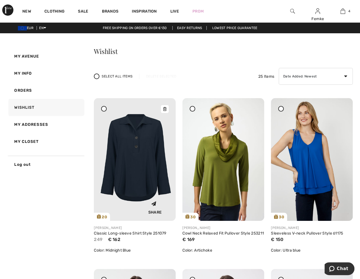
click at [130, 136] on img at bounding box center [135, 159] width 82 height 123
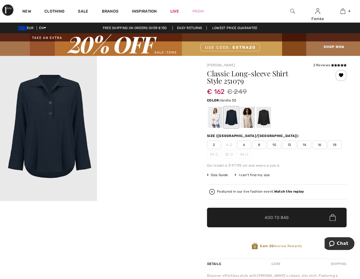
click at [215, 118] on div at bounding box center [215, 117] width 15 height 21
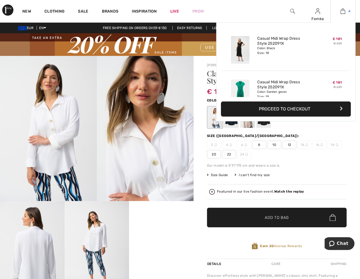
click at [343, 12] on img at bounding box center [343, 11] width 5 height 7
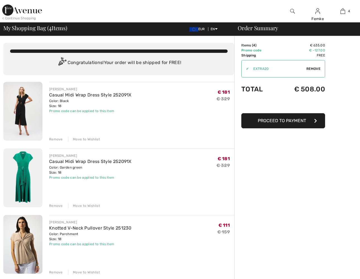
checkbox input "true"
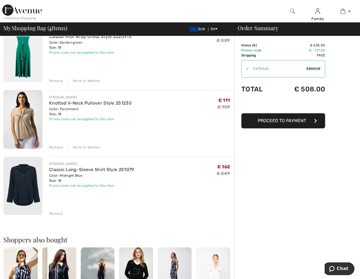
scroll to position [126, 0]
click at [288, 120] on span "Proceed to Payment" at bounding box center [282, 120] width 48 height 5
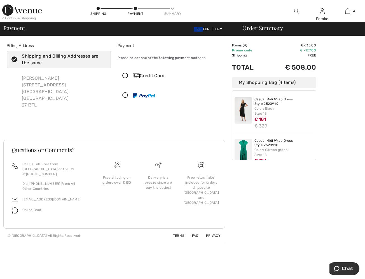
click at [124, 74] on icon at bounding box center [125, 76] width 15 height 6
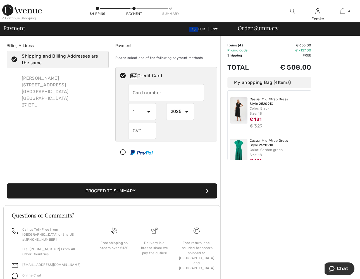
click at [130, 92] on input "text" at bounding box center [166, 92] width 76 height 17
click at [159, 92] on input "52488617" at bounding box center [166, 92] width 76 height 17
type input "[CREDIT_CARD_NUMBER]"
click at [100, 110] on div "Billing Address Shipping and Billing Addresses are the same [PERSON_NAME][STREE…" at bounding box center [57, 103] width 109 height 120
click at [148, 112] on select "1 2 3 4 5 6 7 8 9 10 11 12" at bounding box center [142, 111] width 28 height 17
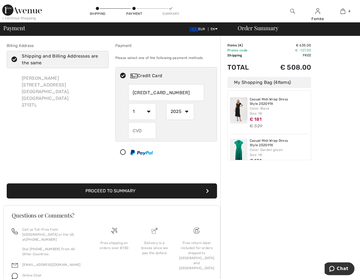
select select "8"
click at [128, 103] on select "1 2 3 4 5 6 7 8 9 10 11 12" at bounding box center [142, 111] width 28 height 17
click at [187, 112] on select "2025 2026 2027 2028 2029 2030 2031 2032 2033 2034 2035" at bounding box center [180, 111] width 28 height 17
select select "2028"
click at [166, 103] on select "2025 2026 2027 2028 2029 2030 2031 2032 2033 2034 2035" at bounding box center [180, 111] width 28 height 17
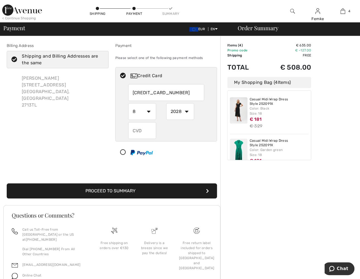
click at [141, 131] on input "text" at bounding box center [142, 130] width 28 height 17
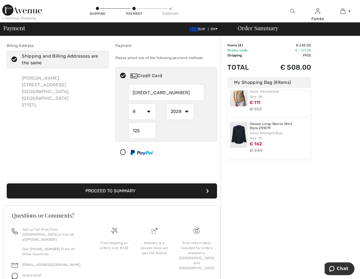
scroll to position [100, 0]
type input "125"
click at [140, 191] on button "Proceed to Summary" at bounding box center [112, 190] width 211 height 15
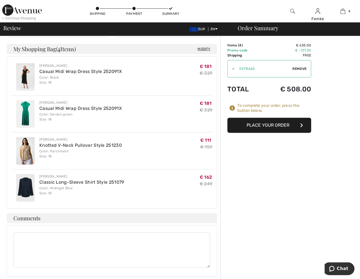
scroll to position [142, 0]
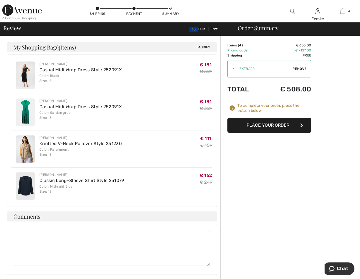
click at [271, 124] on button "Place Your Order" at bounding box center [270, 125] width 84 height 15
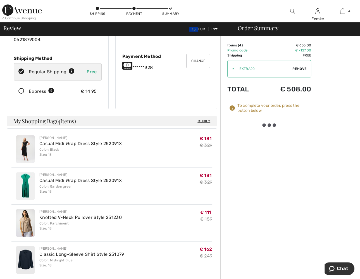
scroll to position [63, 0]
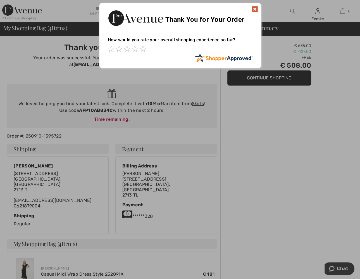
click at [254, 9] on img at bounding box center [255, 9] width 7 height 7
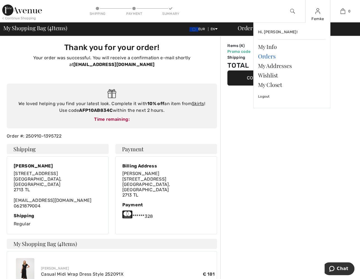
click at [274, 56] on link "Orders" at bounding box center [292, 56] width 68 height 10
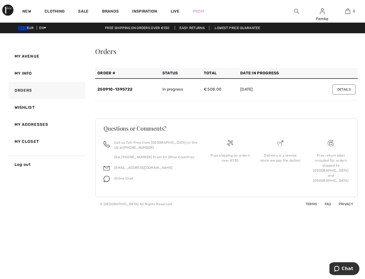
click at [347, 88] on button "Details" at bounding box center [343, 89] width 23 height 10
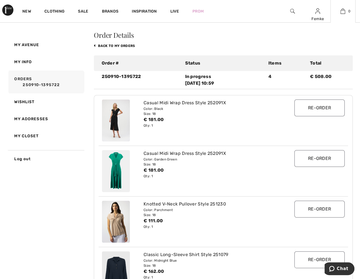
scroll to position [16, 0]
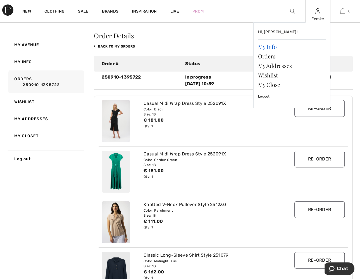
click at [271, 47] on link "My Info" at bounding box center [292, 47] width 68 height 10
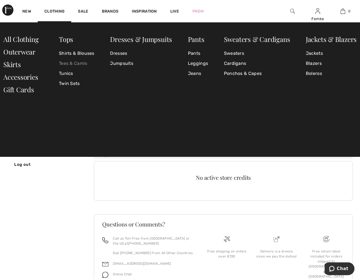
click at [69, 63] on link "Tees & Camis" at bounding box center [77, 63] width 36 height 10
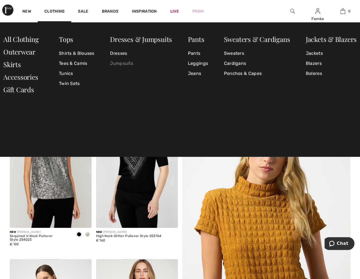
click at [119, 64] on link "Jumpsuits" at bounding box center [141, 63] width 62 height 10
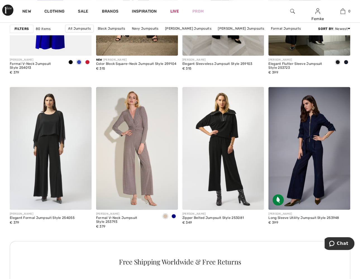
scroll to position [483, 0]
